Goal: Navigation & Orientation: Find specific page/section

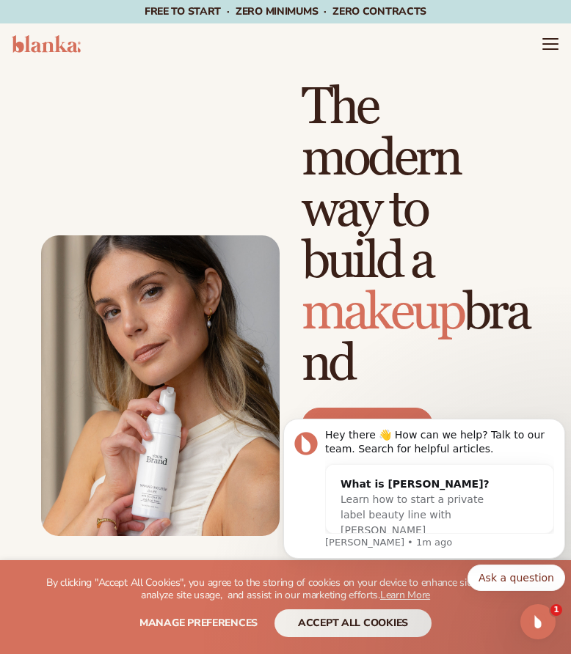
click at [199, 119] on div "Just add your brand. Blanka handles the rest. beauty,skin care,wellness,makeup …" at bounding box center [285, 309] width 489 height 454
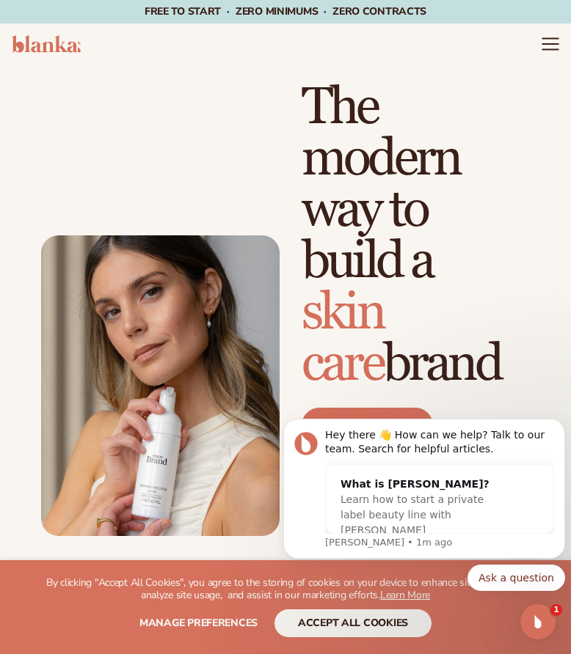
click at [551, 39] on icon "Menu" at bounding box center [549, 39] width 15 height 0
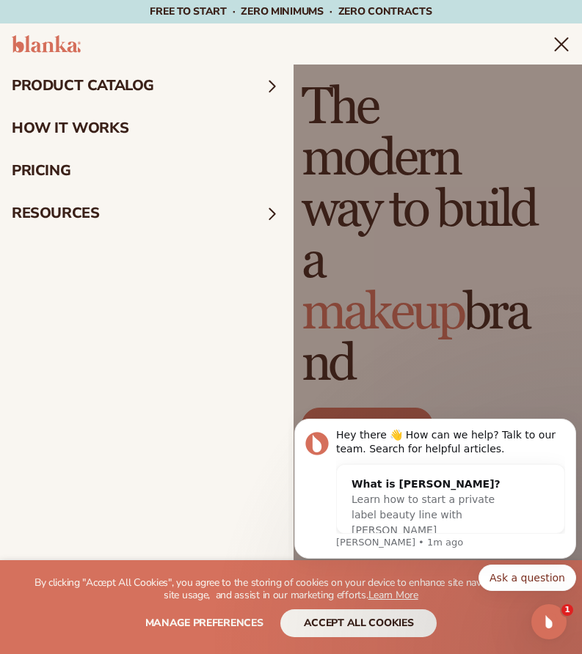
click at [270, 83] on span at bounding box center [272, 85] width 19 height 19
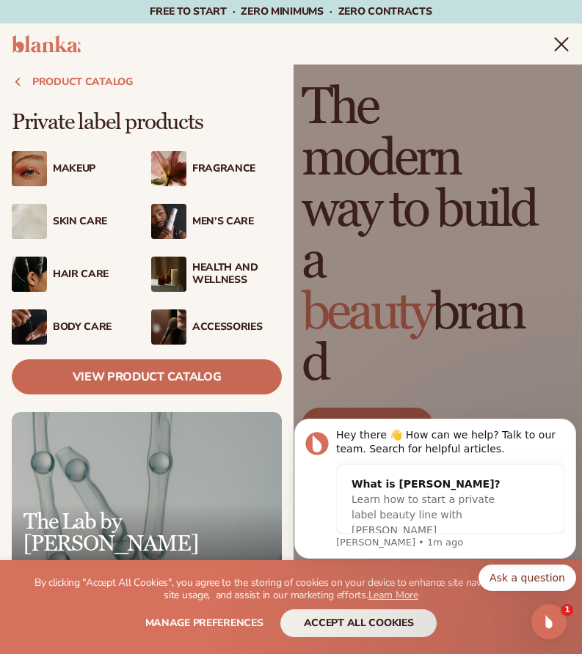
click at [127, 381] on link "View Product Catalog" at bounding box center [147, 376] width 270 height 35
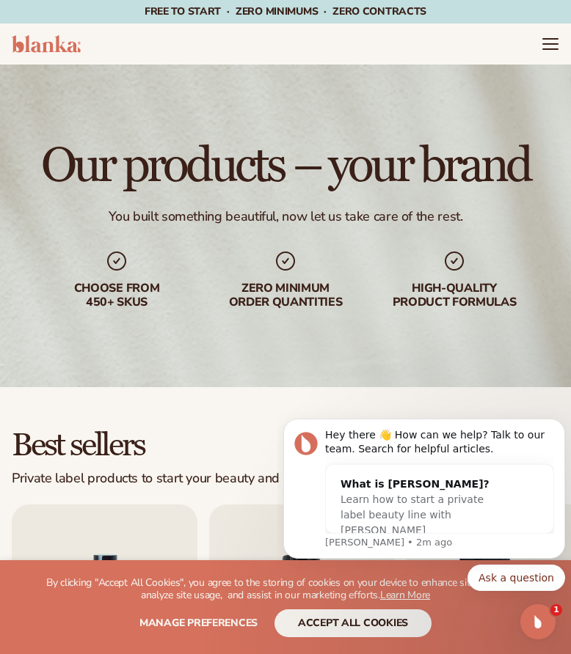
click at [194, 347] on div "Our products – your brand You built something beautiful, now let us take care o…" at bounding box center [285, 226] width 571 height 323
click at [318, 100] on div "Our products – your brand You built something beautiful, now let us take care o…" at bounding box center [285, 226] width 571 height 323
click at [343, 67] on div "Our products – your brand You built something beautiful, now let us take care o…" at bounding box center [285, 226] width 571 height 323
click at [547, 42] on icon "Menu" at bounding box center [550, 43] width 19 height 19
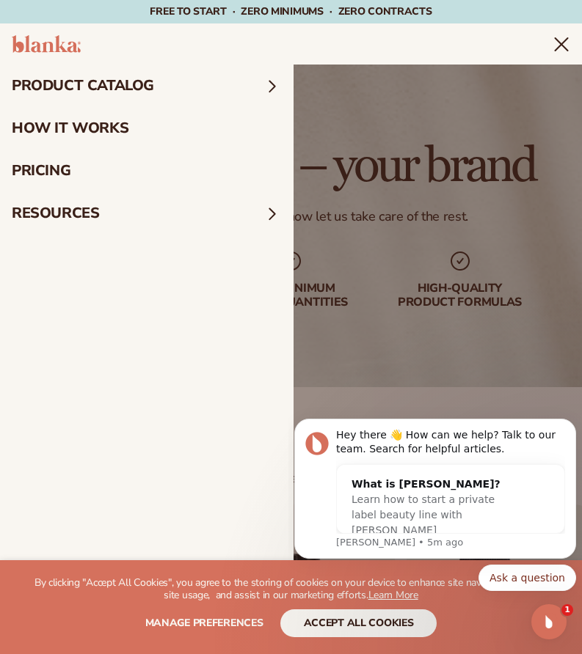
click at [276, 77] on span at bounding box center [272, 85] width 19 height 19
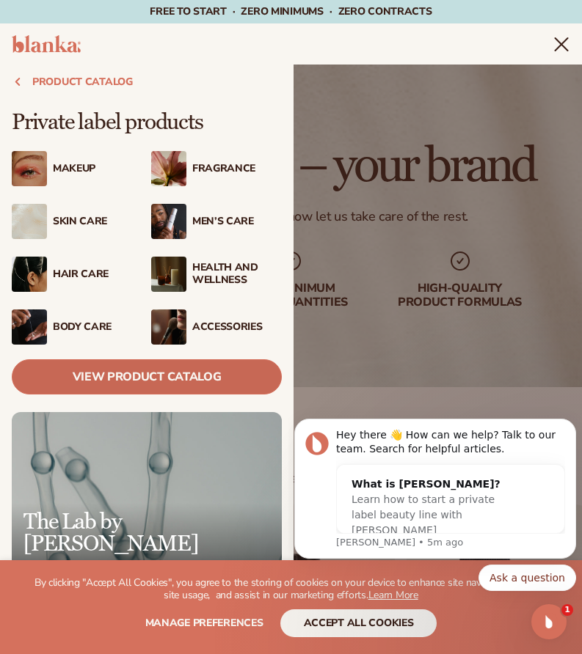
click at [148, 378] on link "View Product Catalog" at bounding box center [147, 376] width 270 height 35
